Goal: Information Seeking & Learning: Learn about a topic

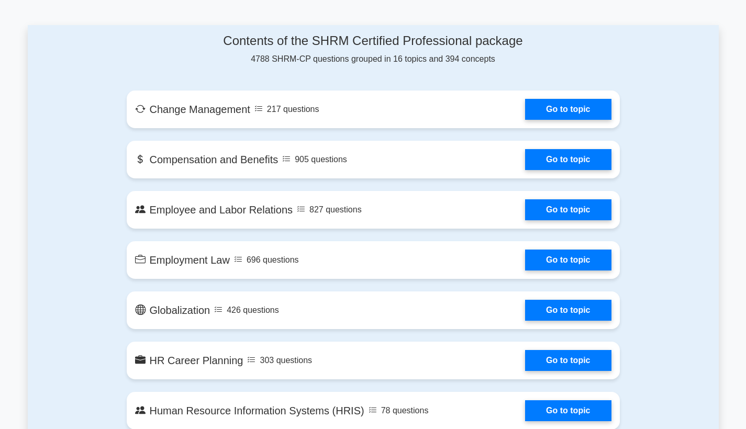
scroll to position [531, 0]
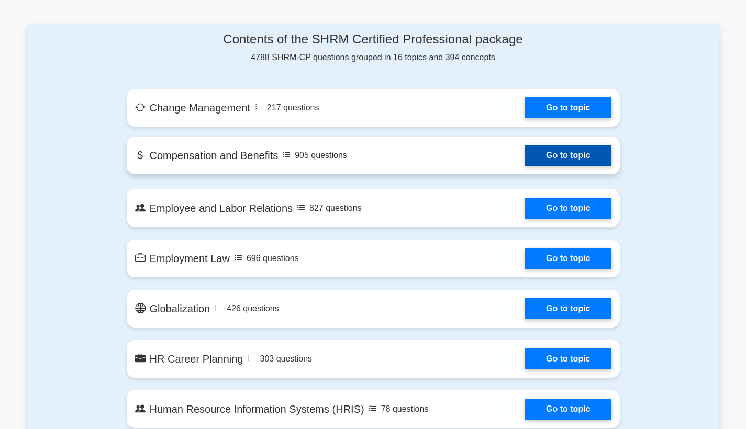
click at [553, 160] on link "Go to topic" at bounding box center [568, 155] width 86 height 21
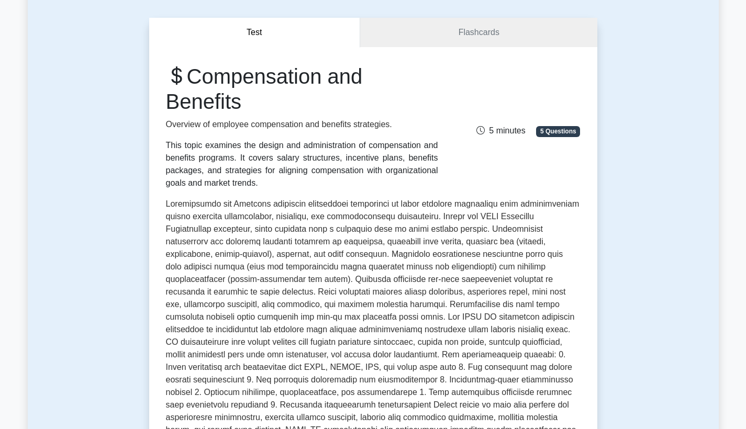
scroll to position [95, 0]
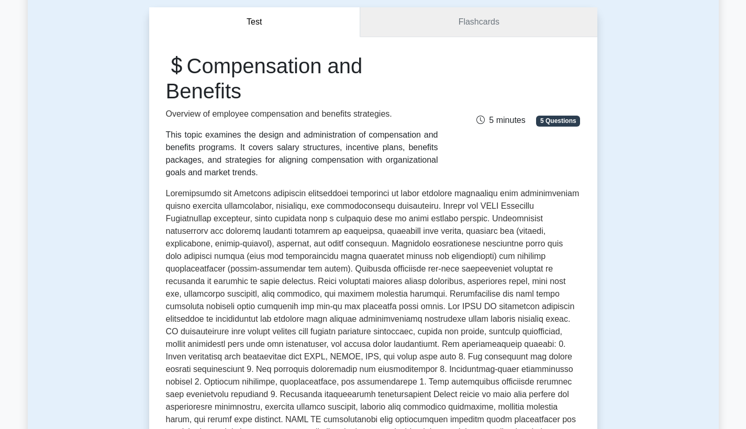
click at [491, 23] on link "Flashcards" at bounding box center [478, 22] width 237 height 30
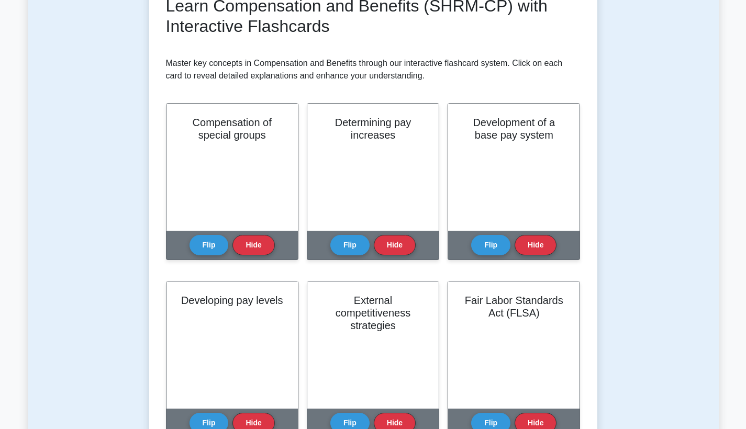
scroll to position [178, 0]
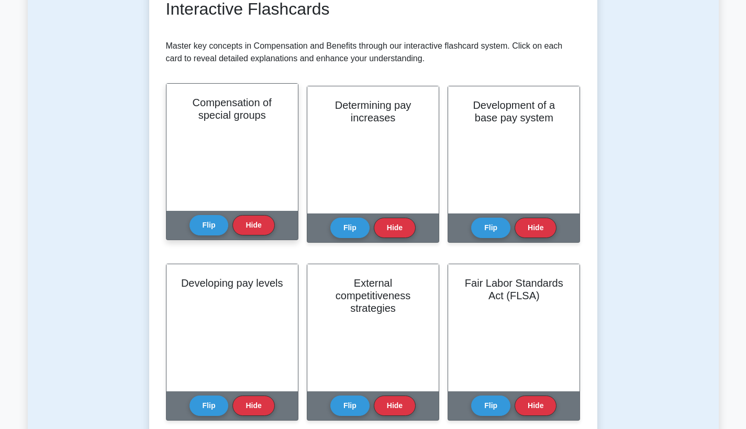
click at [206, 154] on div "Compensation of special groups" at bounding box center [232, 147] width 131 height 127
click at [207, 225] on button "Flip" at bounding box center [209, 225] width 39 height 20
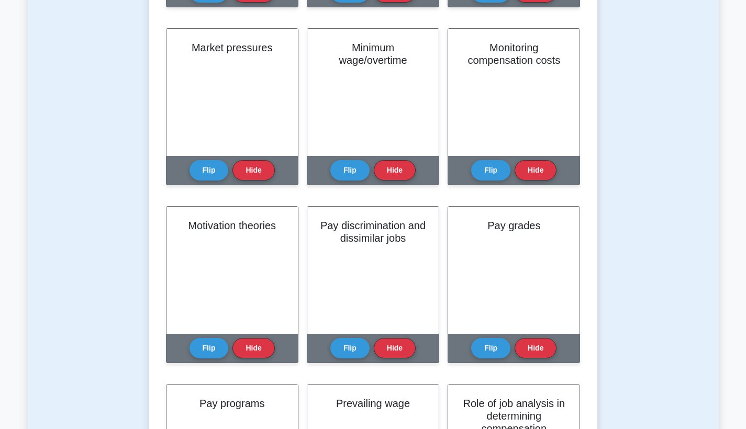
scroll to position [949, 0]
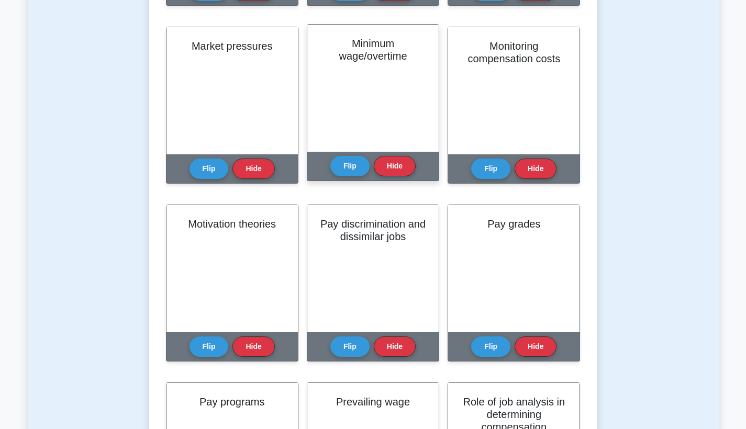
click at [370, 105] on div "Minimum wage/overtime" at bounding box center [372, 88] width 131 height 127
click at [352, 168] on button "Flip" at bounding box center [349, 166] width 39 height 20
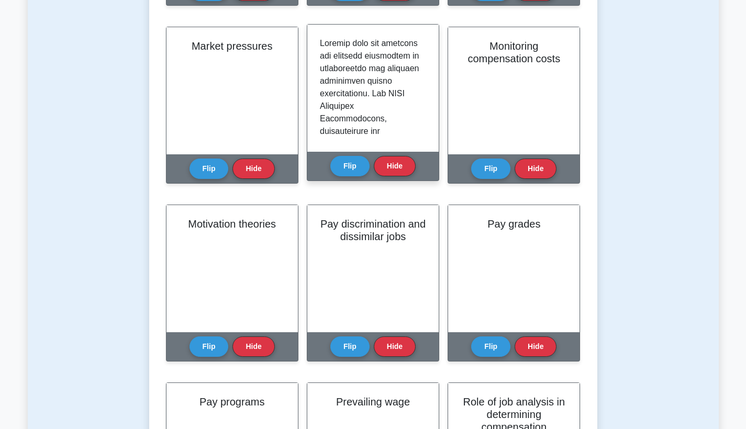
click at [421, 126] on div at bounding box center [373, 88] width 106 height 102
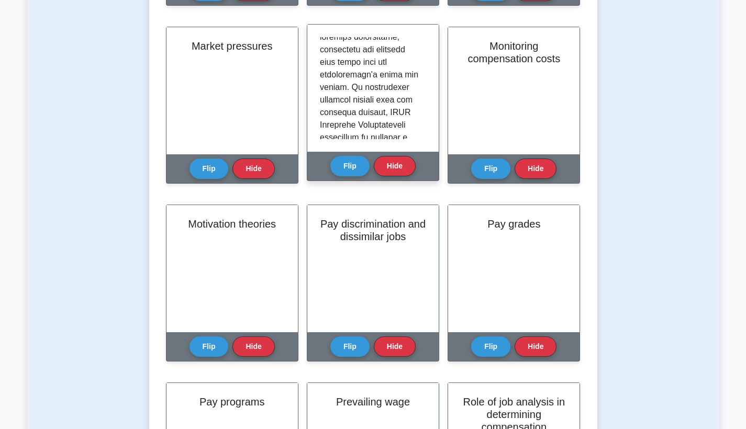
scroll to position [1131, 0]
click at [406, 164] on button "Hide" at bounding box center [395, 166] width 42 height 20
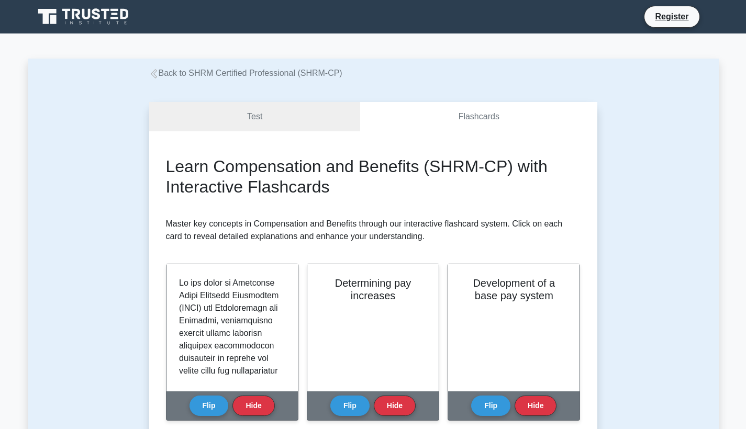
scroll to position [0, 0]
click at [245, 129] on link "Test" at bounding box center [255, 117] width 212 height 30
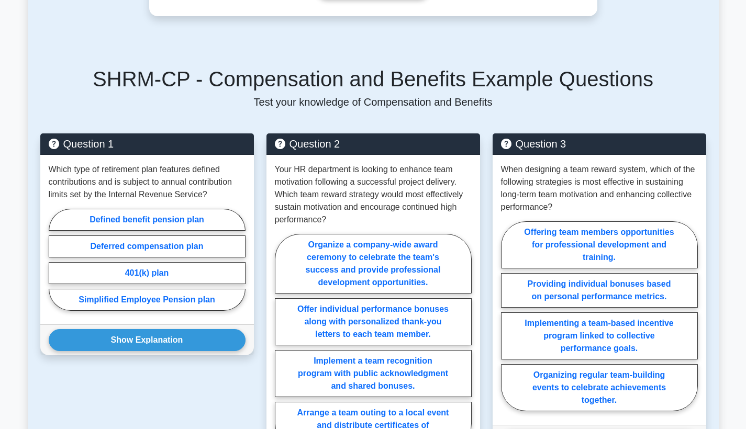
scroll to position [833, 0]
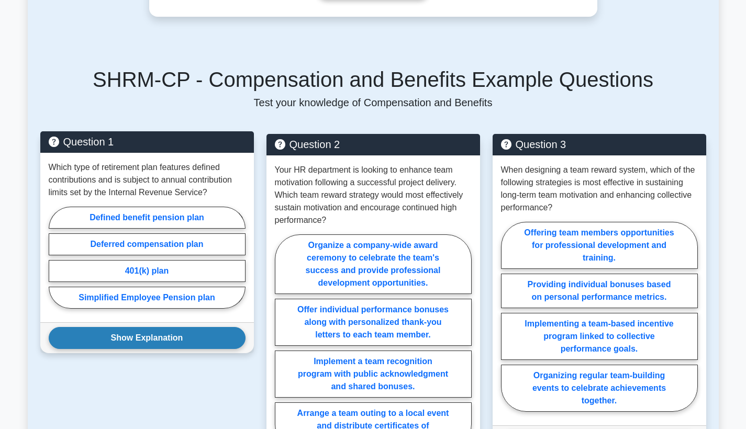
click at [136, 337] on button "Show Explanation" at bounding box center [147, 338] width 197 height 22
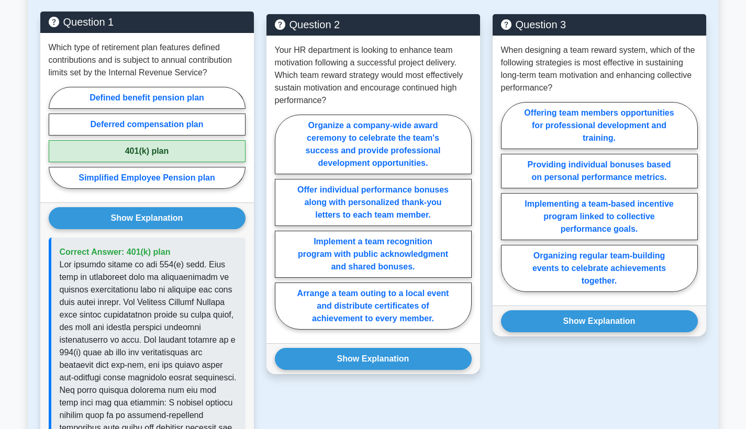
scroll to position [958, 0]
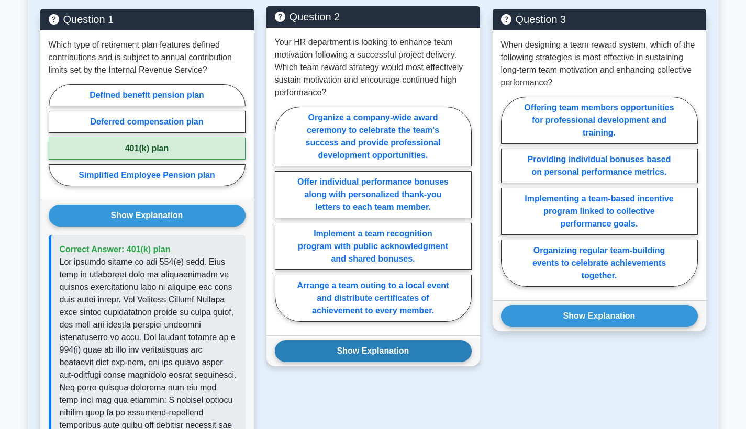
click at [335, 353] on button "Show Explanation" at bounding box center [373, 351] width 197 height 22
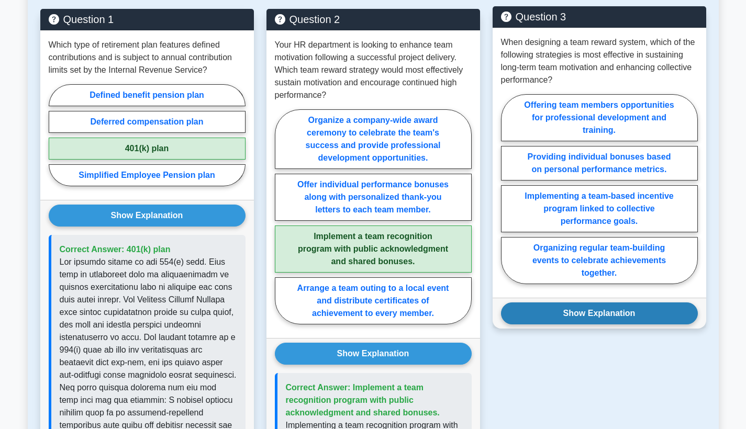
click at [552, 317] on button "Show Explanation" at bounding box center [599, 314] width 197 height 22
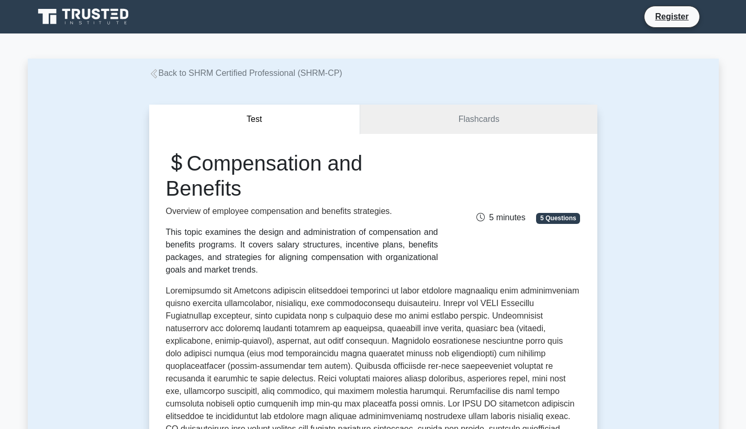
scroll to position [0, 0]
